Goal: Transaction & Acquisition: Purchase product/service

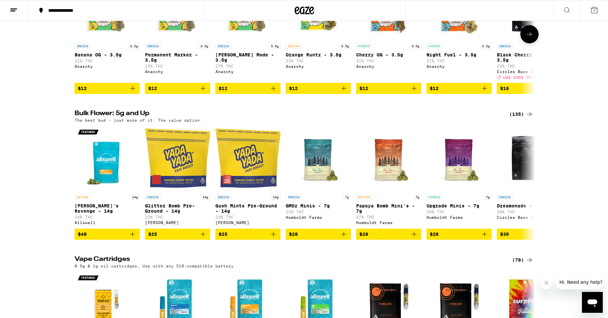
scroll to position [737, 0]
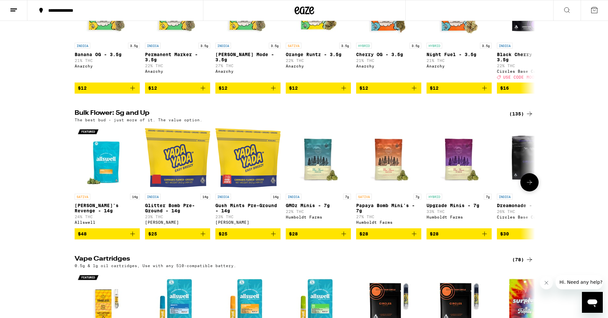
click at [484, 237] on icon "Add to bag" at bounding box center [484, 234] width 8 height 8
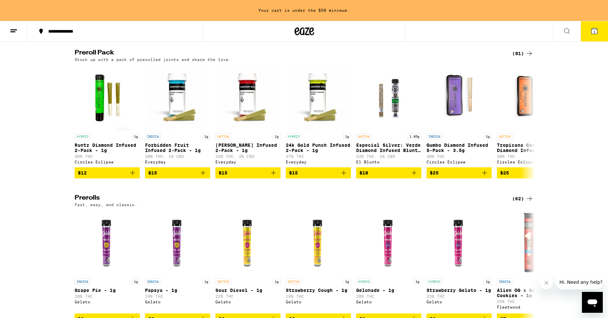
scroll to position [1769, 0]
click at [531, 125] on icon at bounding box center [529, 122] width 8 height 8
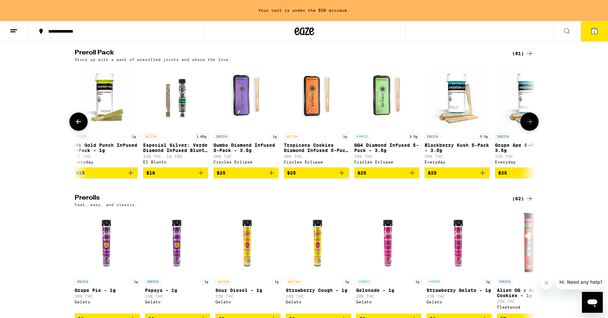
scroll to position [0, 388]
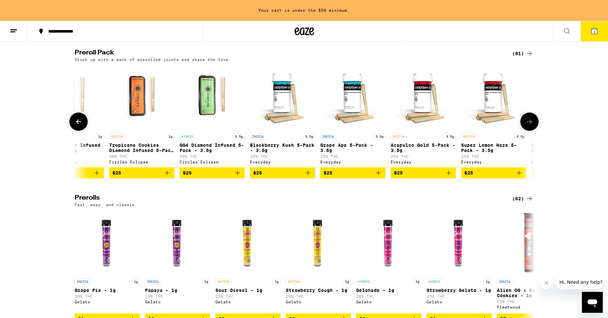
click at [532, 125] on icon at bounding box center [529, 122] width 8 height 8
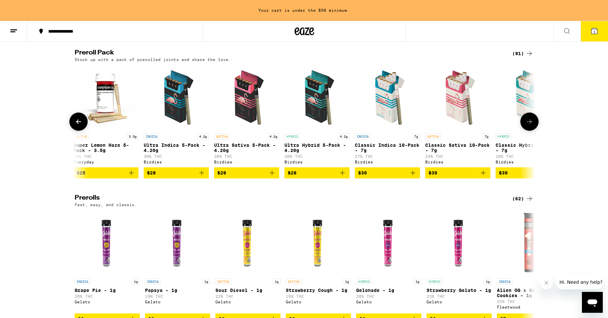
click at [532, 125] on icon at bounding box center [529, 122] width 8 height 8
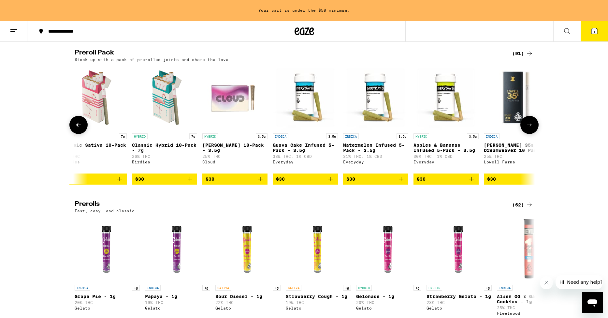
scroll to position [0, 1163]
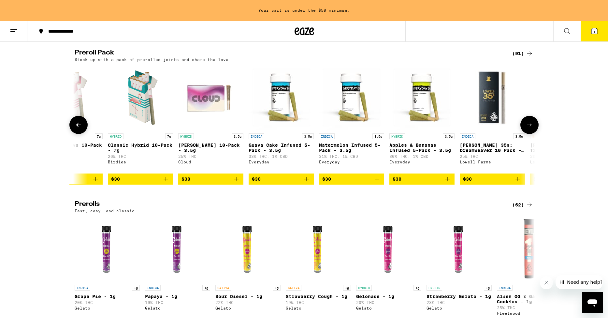
click at [532, 129] on icon at bounding box center [529, 125] width 8 height 8
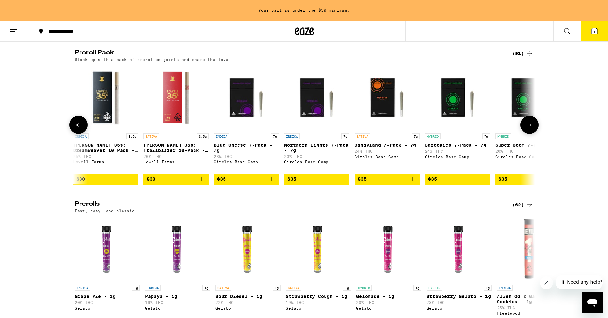
scroll to position [0, 1550]
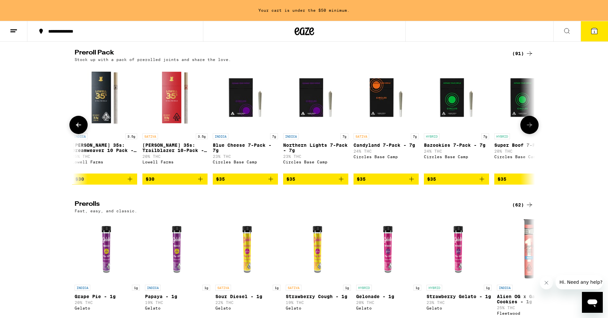
click at [532, 129] on icon at bounding box center [529, 125] width 8 height 8
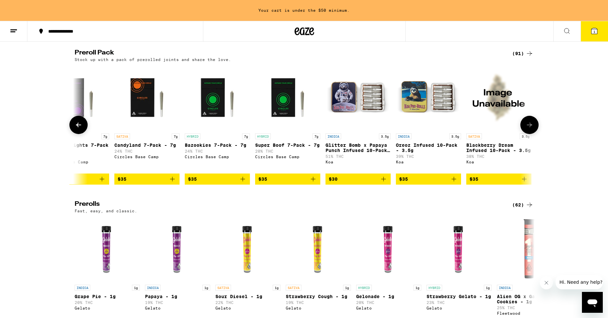
scroll to position [0, 1938]
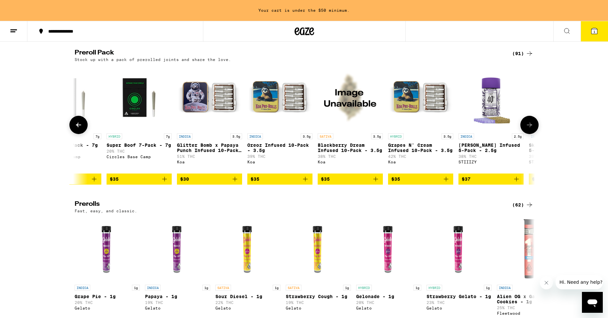
click at [532, 129] on icon at bounding box center [529, 125] width 8 height 8
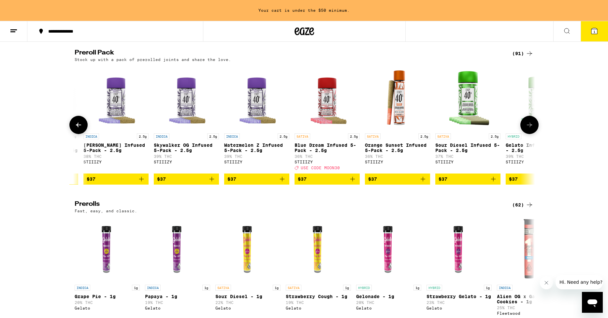
scroll to position [0, 2325]
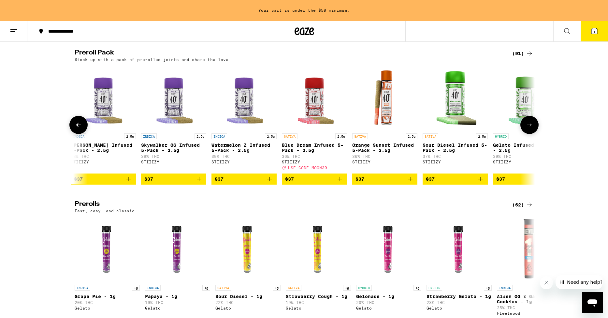
click at [532, 129] on icon at bounding box center [529, 125] width 8 height 8
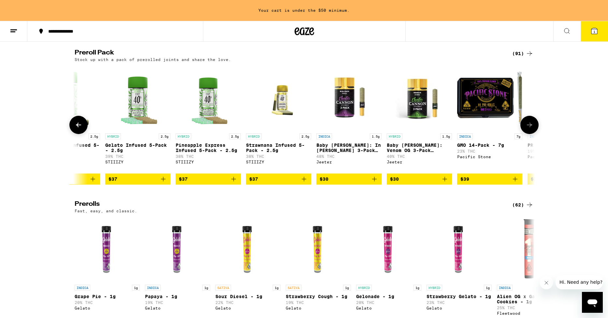
click at [532, 129] on icon at bounding box center [529, 125] width 8 height 8
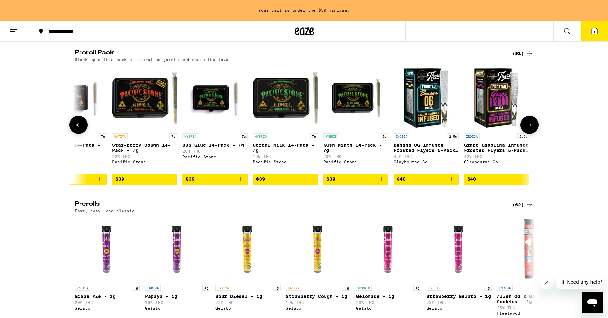
scroll to position [0, 3340]
click at [310, 183] on icon "Add to bag" at bounding box center [310, 179] width 8 height 8
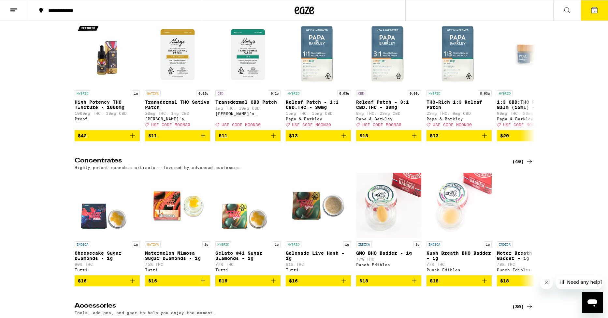
scroll to position [2680, 0]
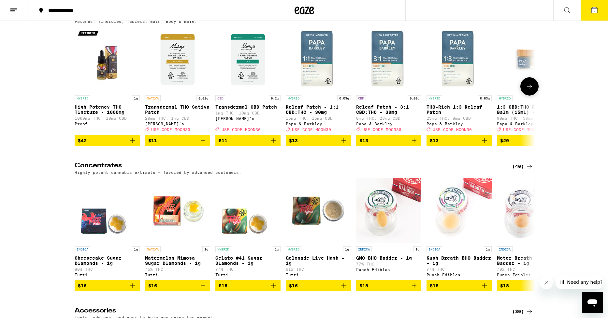
click at [527, 90] on icon at bounding box center [529, 86] width 8 height 8
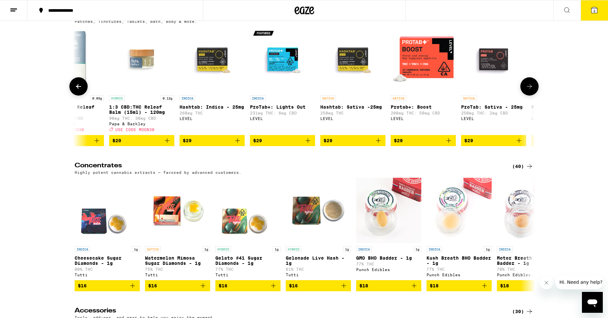
click at [527, 90] on icon at bounding box center [529, 86] width 8 height 8
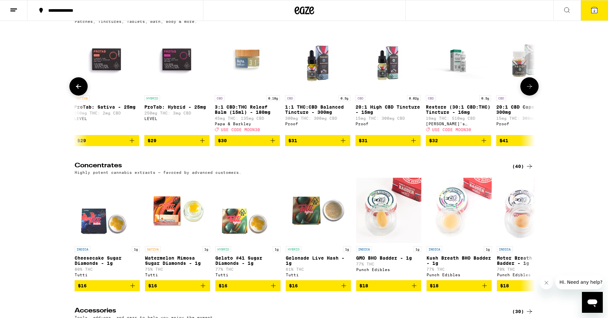
scroll to position [0, 775]
click at [342, 144] on icon "Add to bag" at bounding box center [342, 140] width 8 height 8
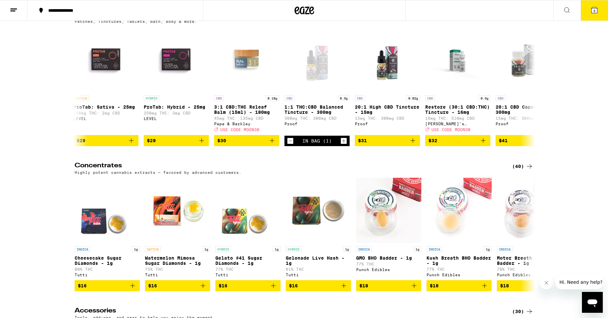
click at [594, 11] on span "3" at bounding box center [594, 11] width 2 height 4
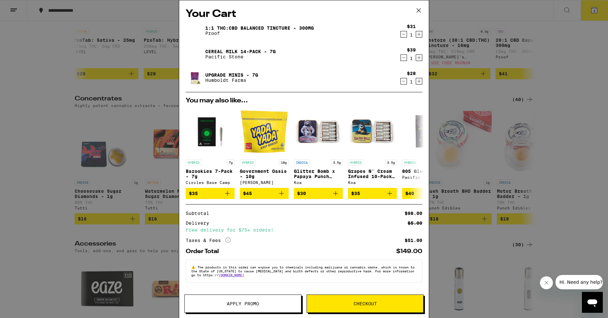
click at [419, 9] on icon at bounding box center [419, 11] width 10 height 10
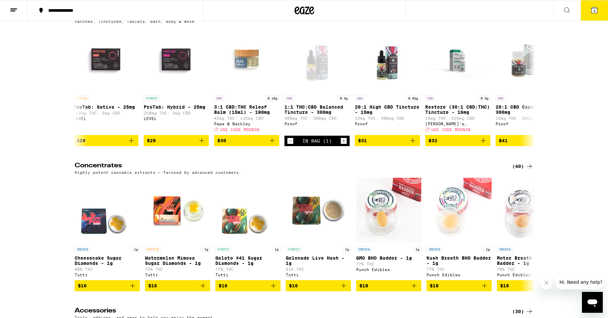
click at [594, 9] on span "3" at bounding box center [594, 11] width 2 height 4
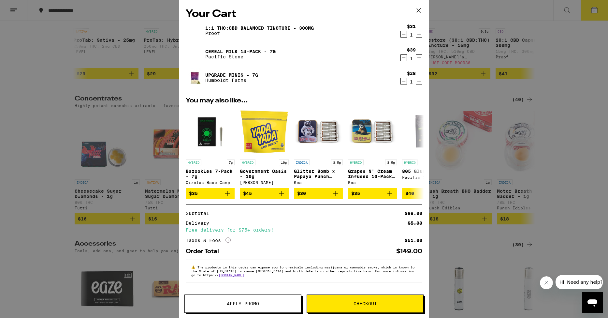
click at [375, 303] on span "Checkout" at bounding box center [364, 303] width 23 height 5
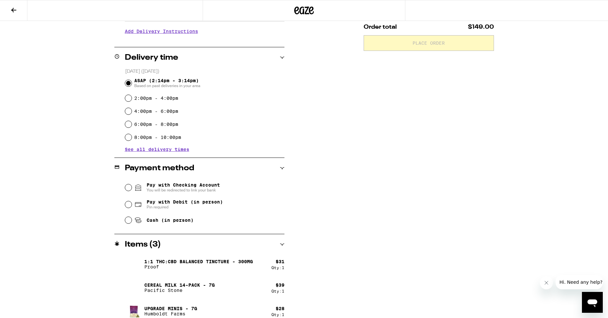
scroll to position [134, 0]
click at [127, 223] on input "Cash (in person)" at bounding box center [128, 220] width 7 height 7
radio input "true"
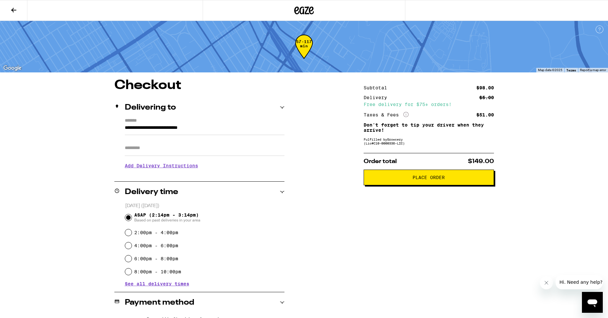
scroll to position [0, 0]
click at [436, 178] on span "Place Order" at bounding box center [428, 177] width 32 height 5
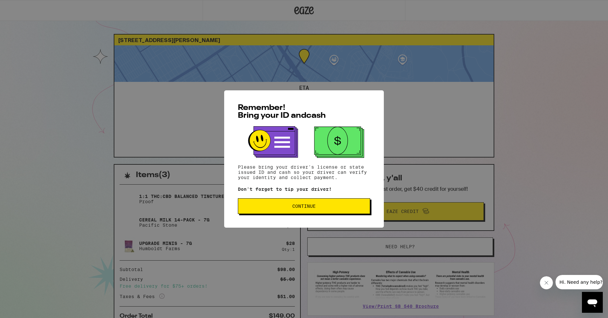
click at [303, 205] on span "Continue" at bounding box center [303, 206] width 23 height 5
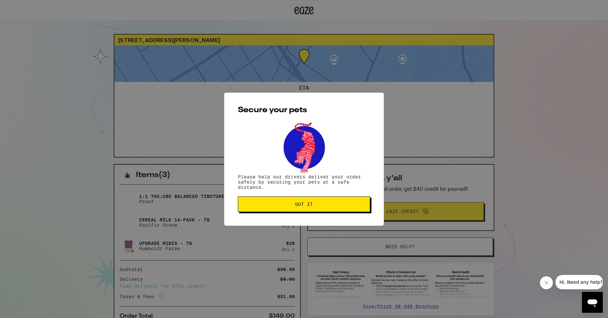
click at [303, 205] on span "Got it" at bounding box center [304, 204] width 18 height 5
